Goal: Task Accomplishment & Management: Manage account settings

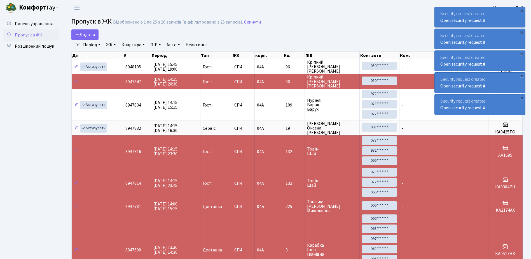
select select "25"
click at [440, 15] on div "Security request created Open security request #" at bounding box center [480, 17] width 90 height 20
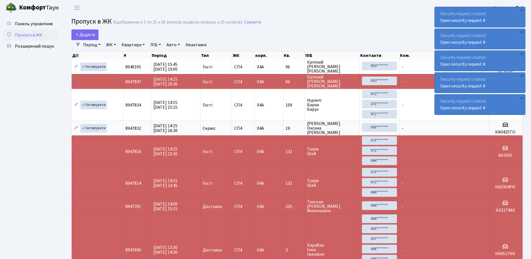
click at [440, 15] on div "Security request created Open security request #" at bounding box center [480, 17] width 90 height 20
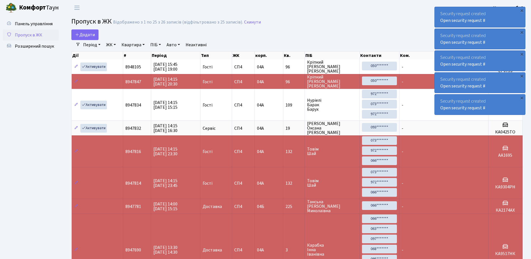
click at [440, 15] on div "Security request created Open security request #" at bounding box center [480, 17] width 90 height 20
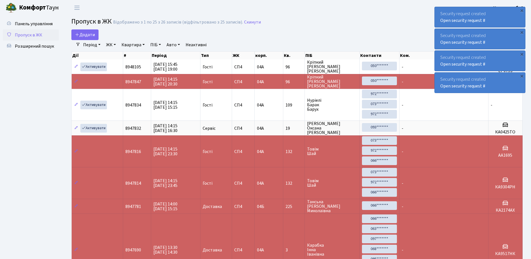
click at [440, 15] on div "Security request created Open security request #" at bounding box center [480, 17] width 90 height 20
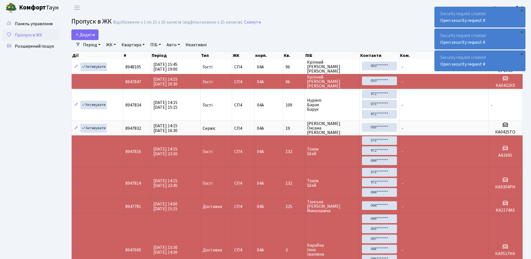
click at [440, 15] on div "Security request created Open security request #" at bounding box center [480, 17] width 90 height 20
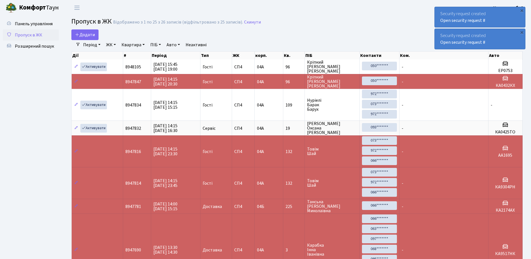
click at [440, 15] on div "Security request created Open security request #" at bounding box center [480, 17] width 90 height 20
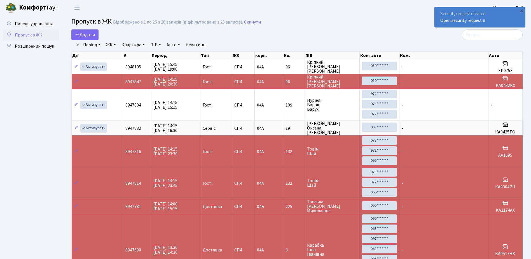
click at [440, 15] on div "Security request created Open security request #" at bounding box center [480, 17] width 90 height 20
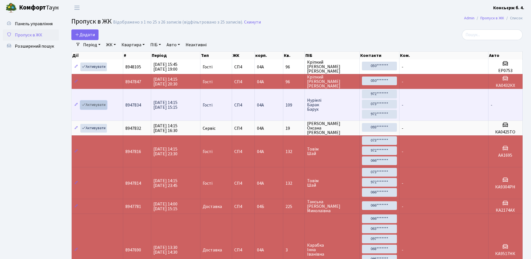
click at [93, 103] on link "Активувати" at bounding box center [93, 105] width 27 height 9
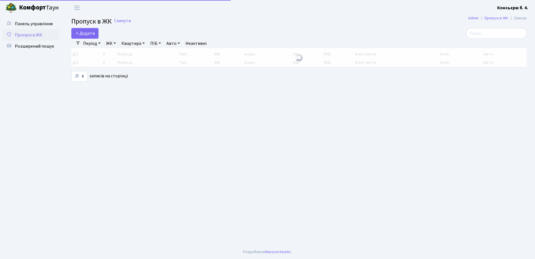
select select "25"
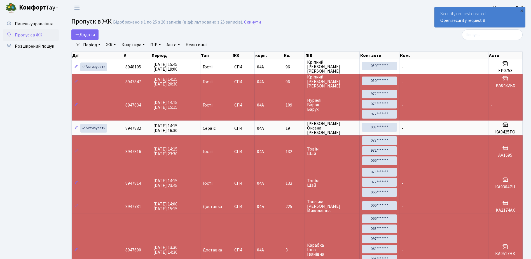
click at [439, 17] on div "Security request created Open security request #" at bounding box center [480, 17] width 90 height 20
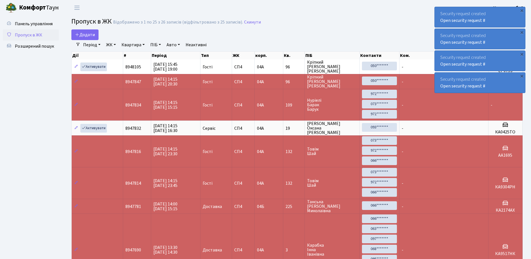
click at [441, 8] on div "Security request created Open security request #" at bounding box center [480, 17] width 90 height 20
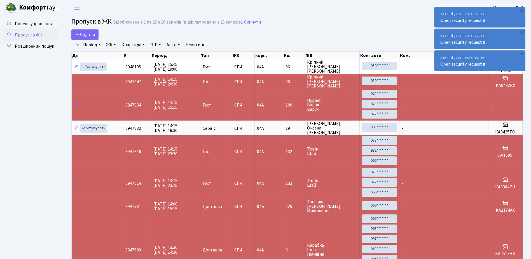
click at [441, 8] on div "Security request created Open security request #" at bounding box center [480, 17] width 90 height 20
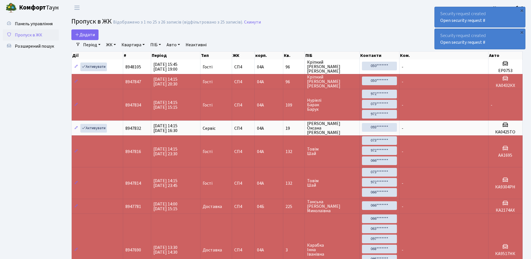
click at [441, 8] on div "Security request created Open security request #" at bounding box center [480, 17] width 90 height 20
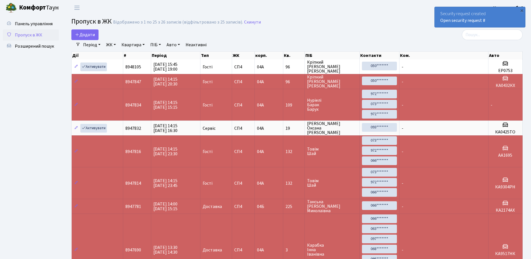
click at [441, 8] on div "Security request created Open security request #" at bounding box center [480, 17] width 90 height 20
click at [441, 13] on div "Security request created Open security request #" at bounding box center [480, 17] width 90 height 20
